Goal: Find specific page/section

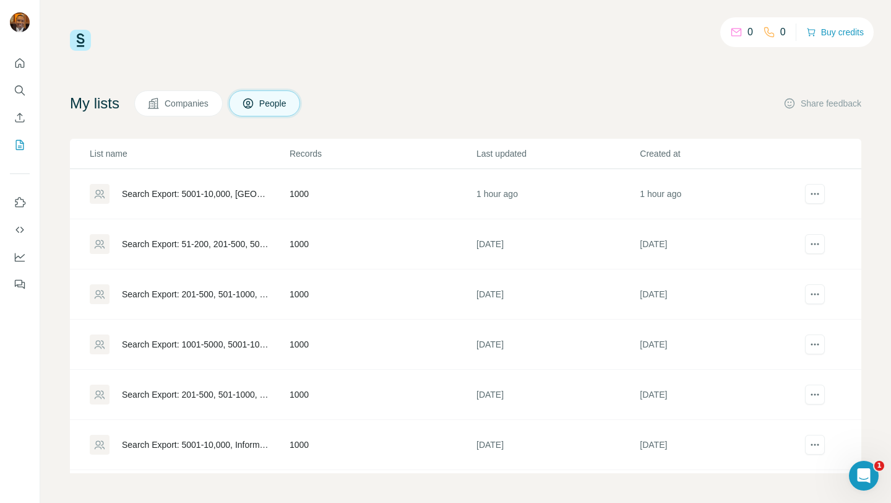
click at [173, 194] on div "Search Export: 5001-10,000, United States, Strategic, Director, Hospitals and H…" at bounding box center [195, 194] width 147 height 12
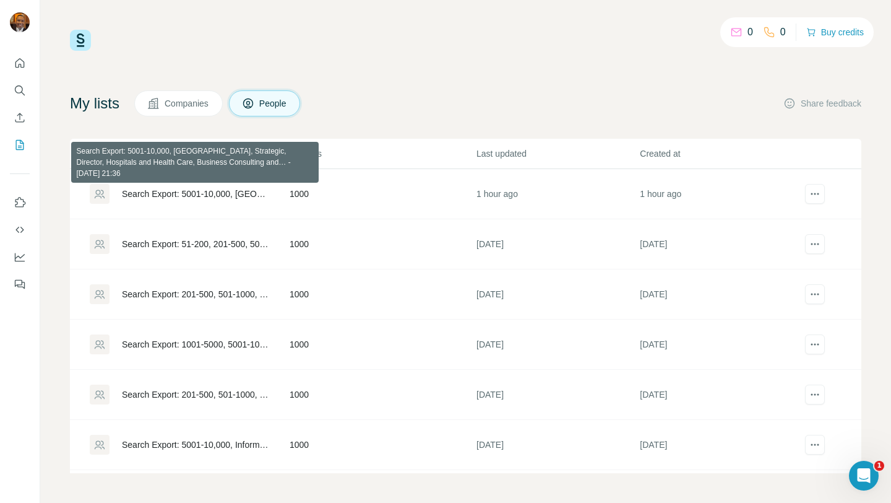
click at [173, 194] on div "Search Export: 5001-10,000, United States, Strategic, Director, Hospitals and H…" at bounding box center [195, 194] width 147 height 12
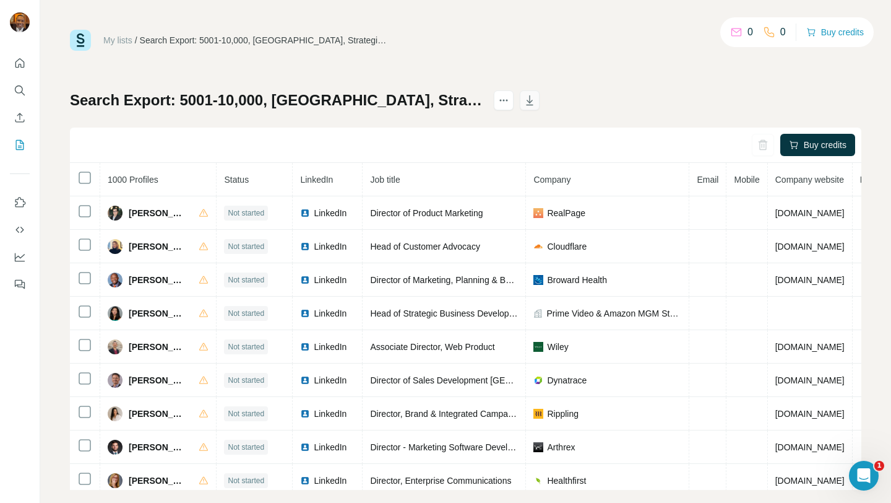
click at [536, 103] on icon "button" at bounding box center [530, 100] width 12 height 12
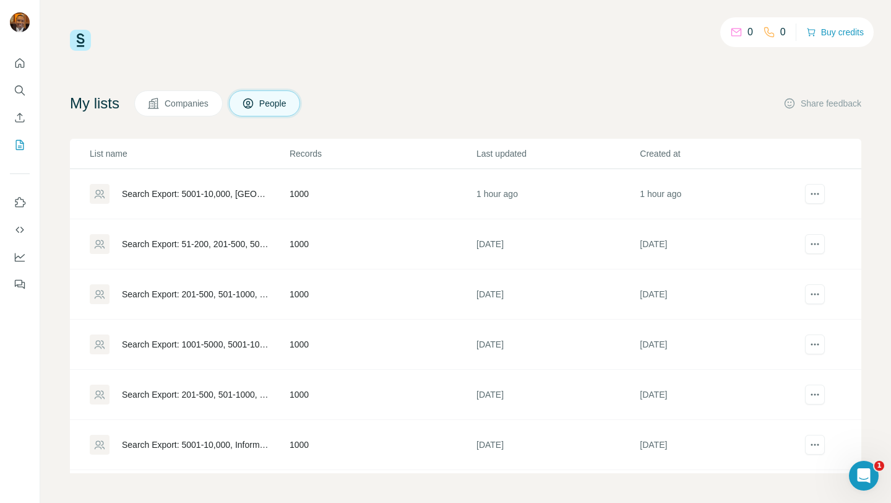
click at [193, 240] on div "Search Export: 51-200, 201-500, 501-1000, United States - 13/08/2025 22:09" at bounding box center [195, 244] width 147 height 12
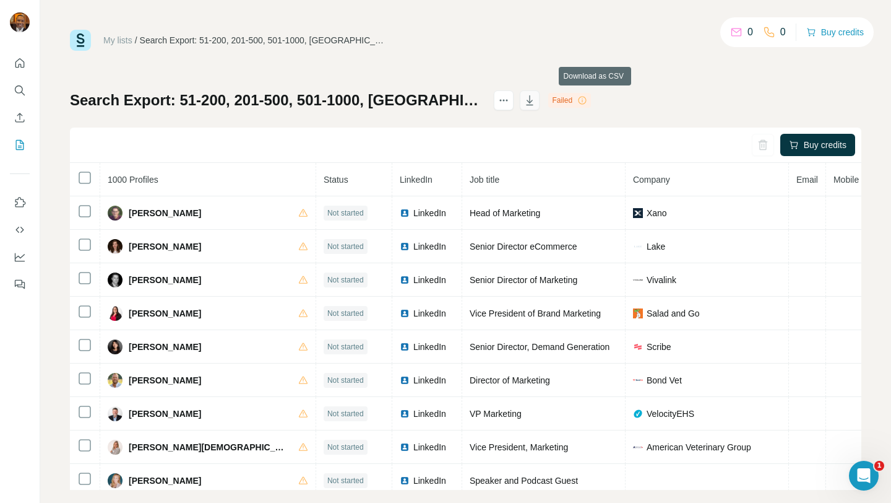
click at [536, 101] on icon "button" at bounding box center [530, 100] width 12 height 12
